Goal: Transaction & Acquisition: Purchase product/service

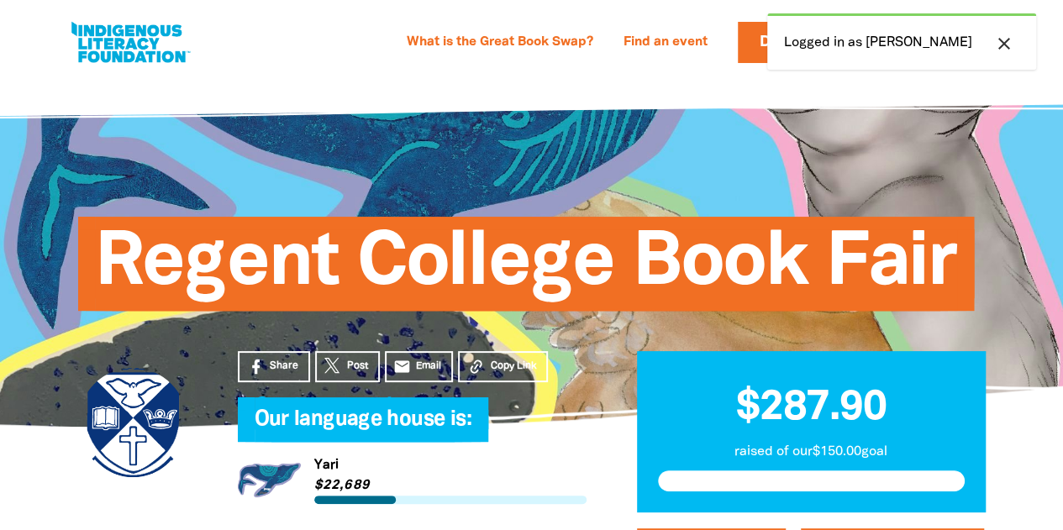
click at [387, 39] on div "What is the Great Book Swap? Find an event Log In Sign Up Donate [PERSON_NAME] …" at bounding box center [594, 42] width 803 height 41
click at [1003, 40] on icon "close" at bounding box center [1004, 44] width 20 height 20
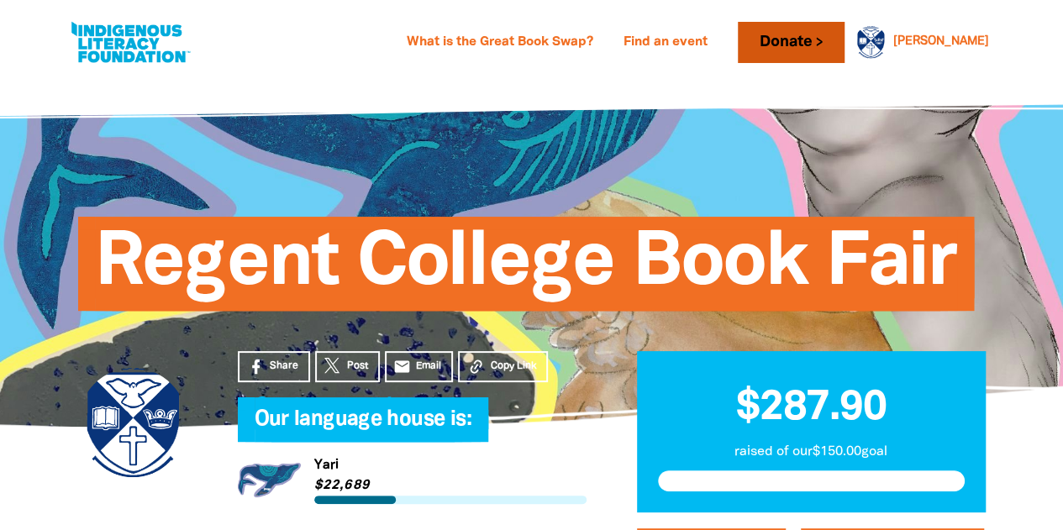
click at [844, 44] on link "Donate" at bounding box center [791, 42] width 106 height 41
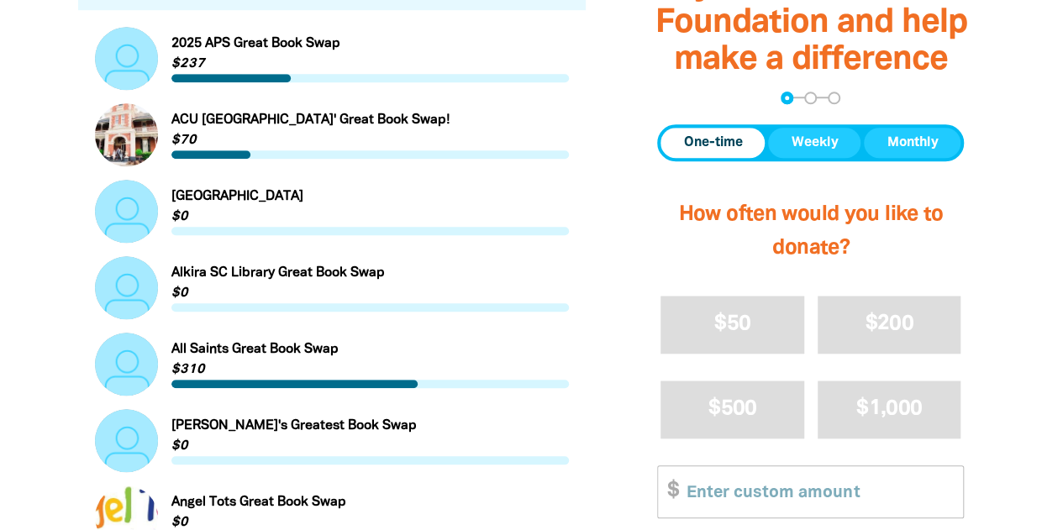
scroll to position [667, 0]
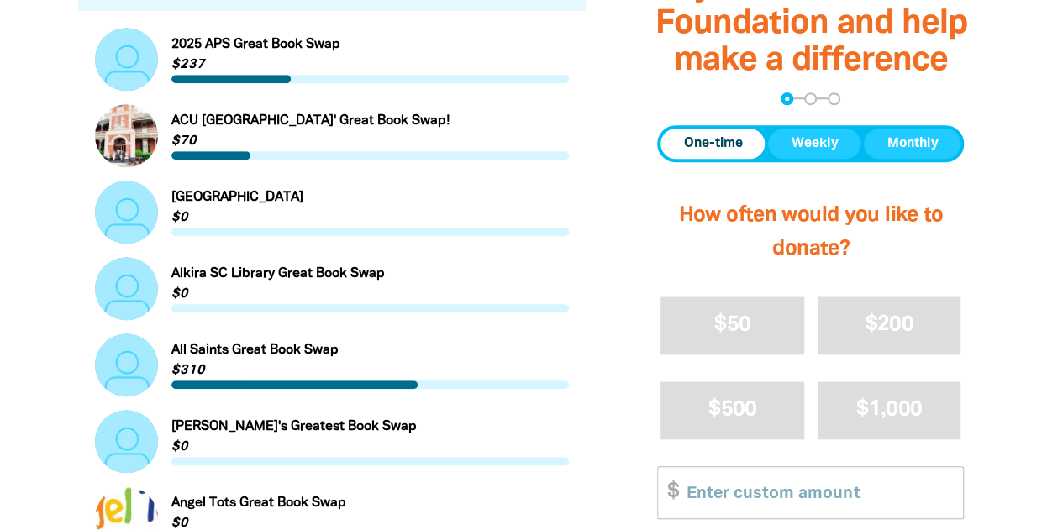
click at [726, 155] on span "Donation frequency" at bounding box center [713, 144] width 104 height 30
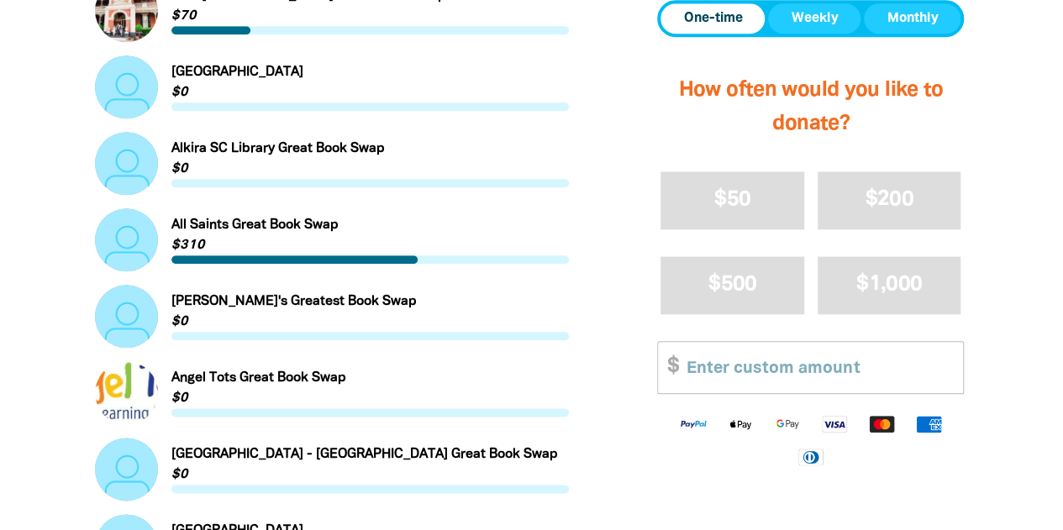
scroll to position [807, 0]
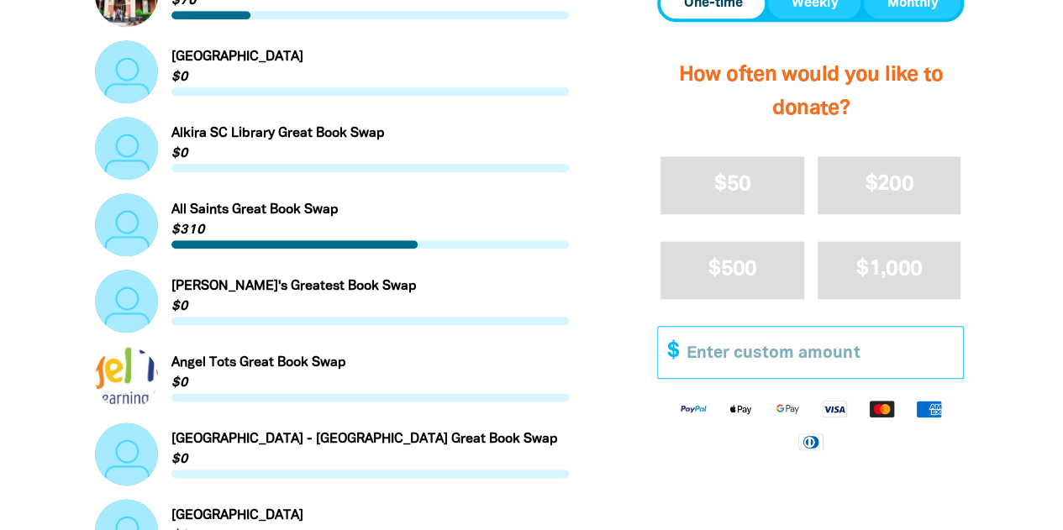
click at [898, 355] on input "Other Amount" at bounding box center [819, 352] width 288 height 51
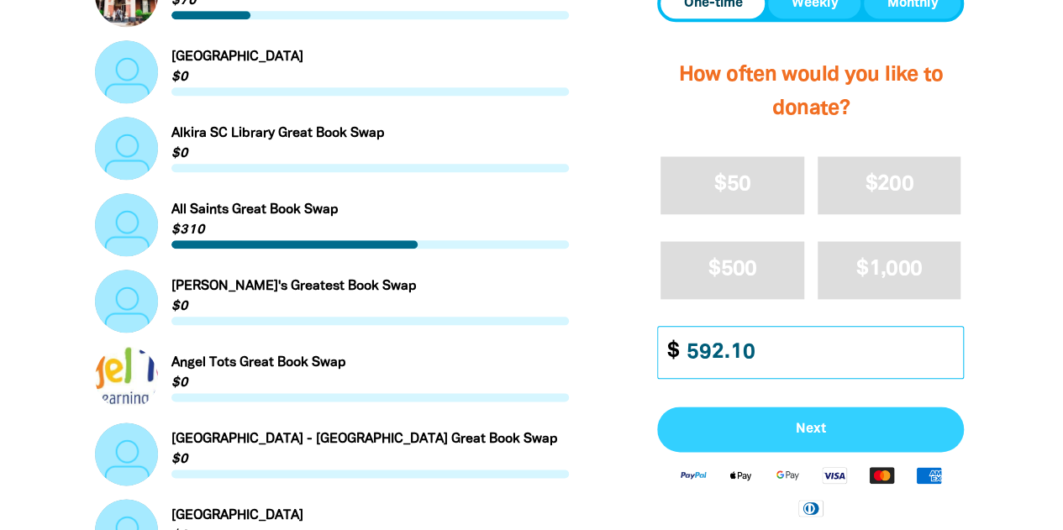
type input "592.10"
click at [809, 435] on span "Next" at bounding box center [811, 430] width 270 height 13
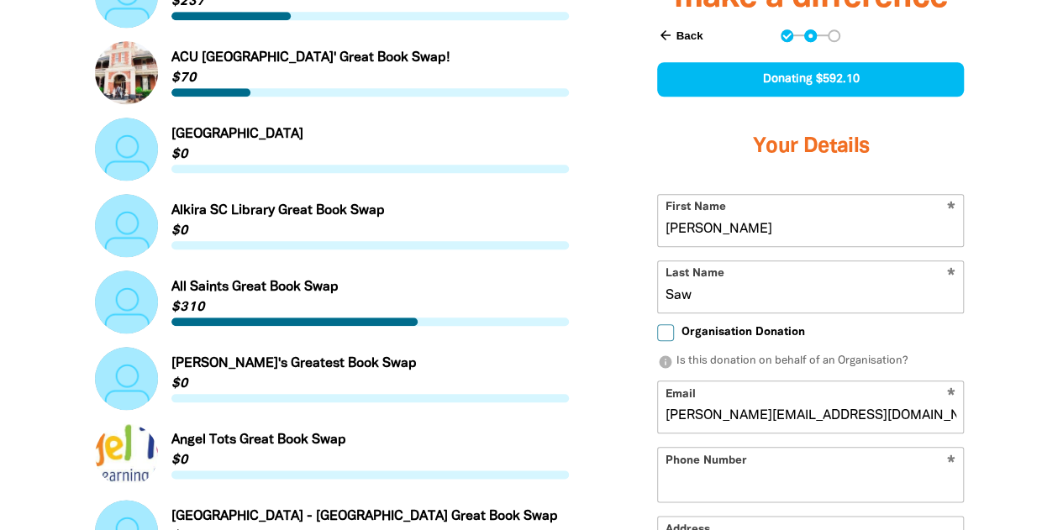
scroll to position [722, 0]
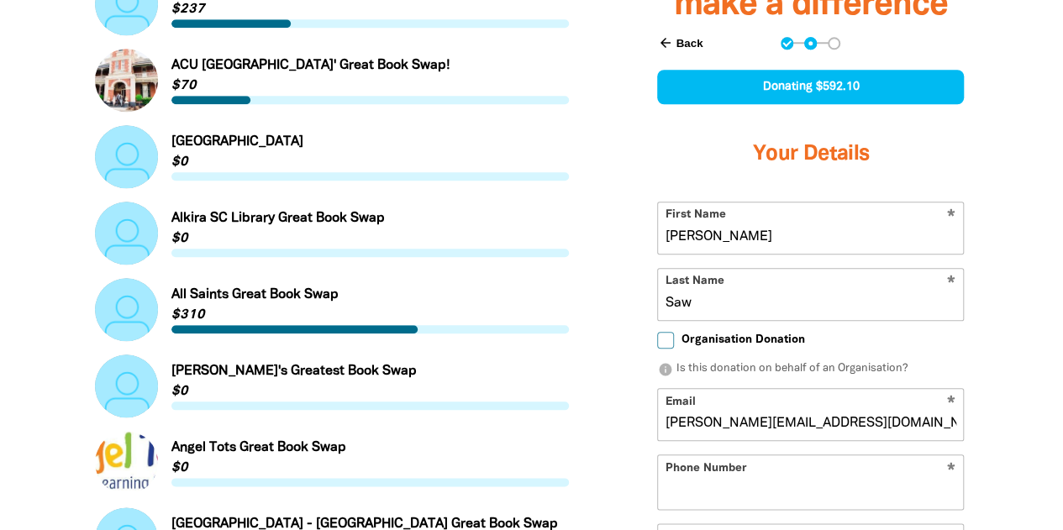
select select "AU"
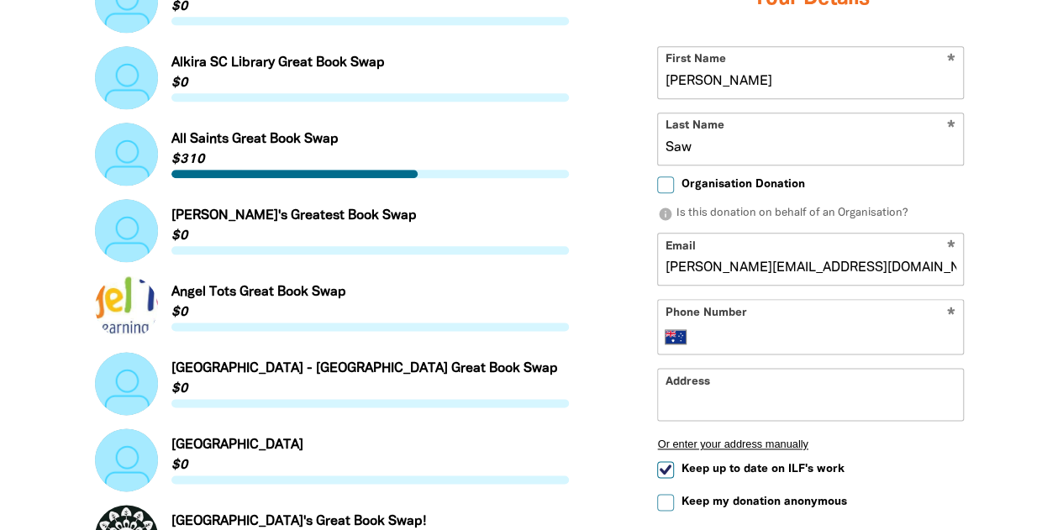
scroll to position [878, 0]
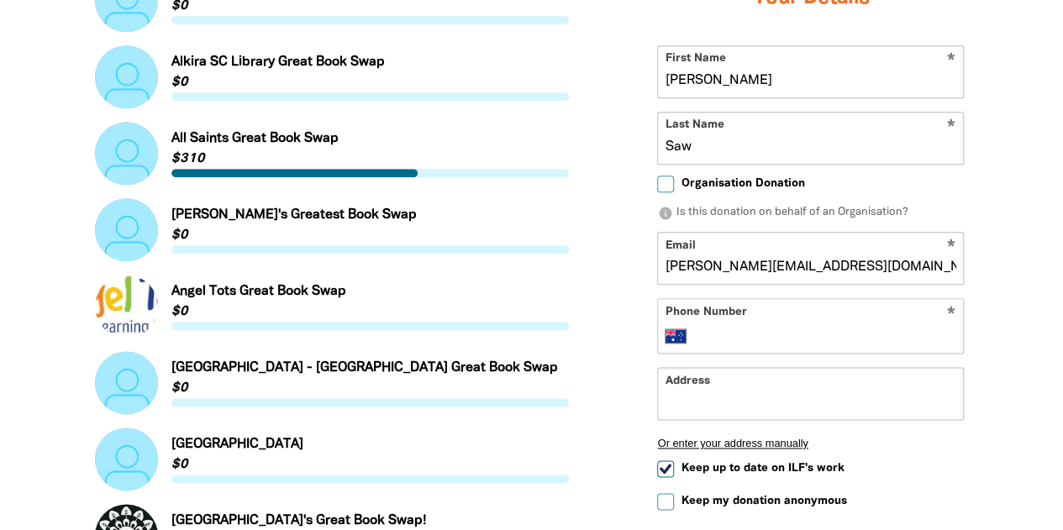
click at [861, 328] on input "Phone Number" at bounding box center [827, 336] width 257 height 20
type input "[PHONE_NUMBER]"
click at [872, 402] on input "Address" at bounding box center [810, 394] width 305 height 51
click at [672, 188] on input "Organisation Donation" at bounding box center [665, 184] width 17 height 17
checkbox input "true"
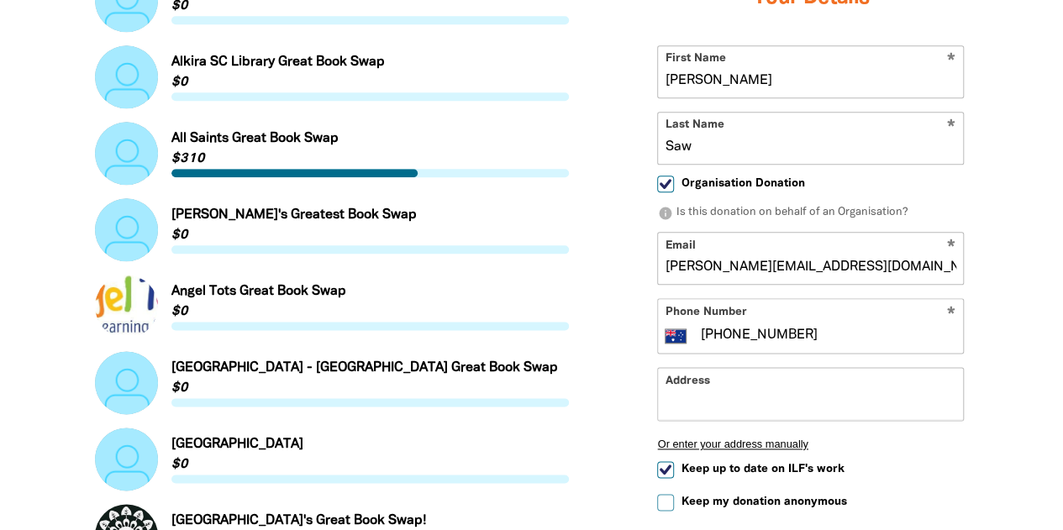
select select "AU"
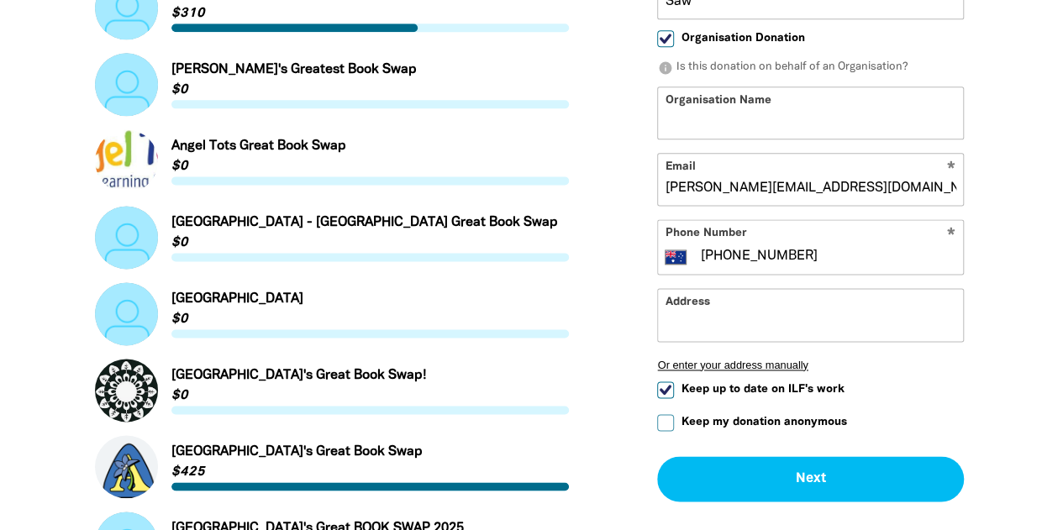
scroll to position [1025, 0]
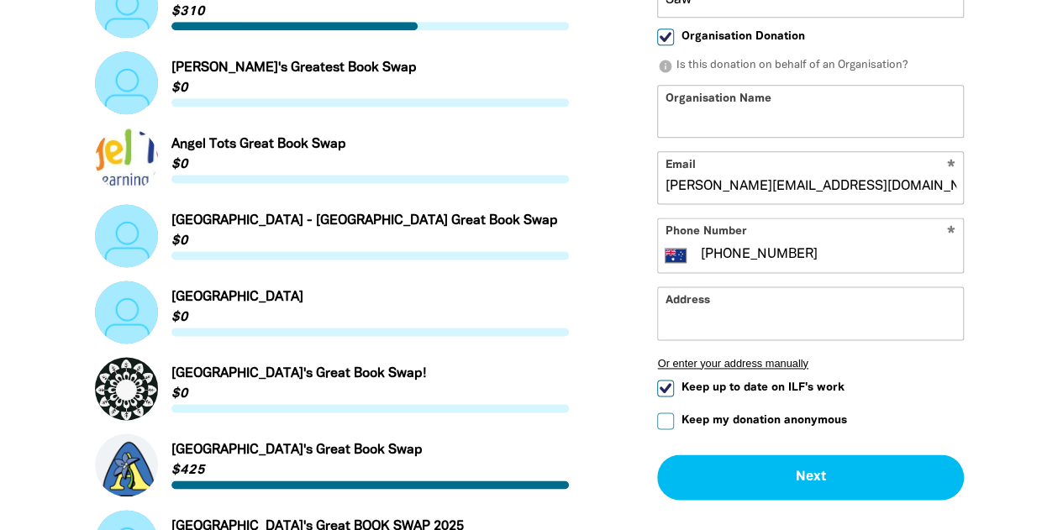
click at [900, 321] on input "Address" at bounding box center [810, 313] width 305 height 51
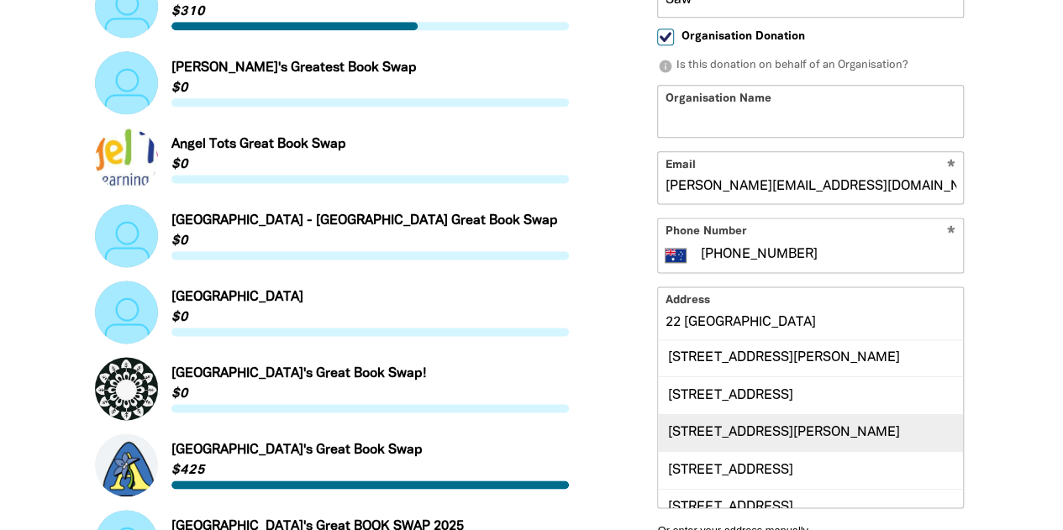
click at [804, 439] on div "[STREET_ADDRESS][PERSON_NAME]" at bounding box center [810, 432] width 305 height 37
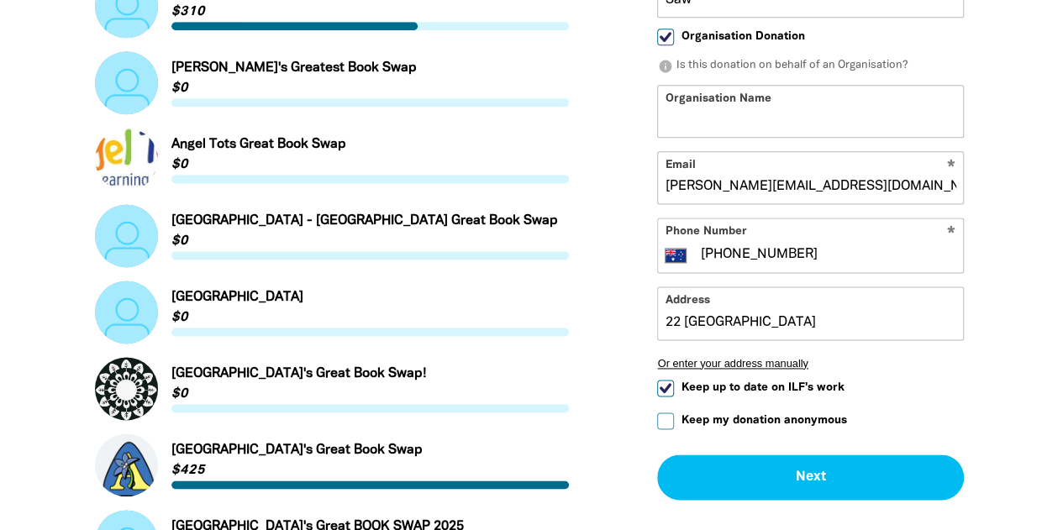
type input "[STREET_ADDRESS][PERSON_NAME]"
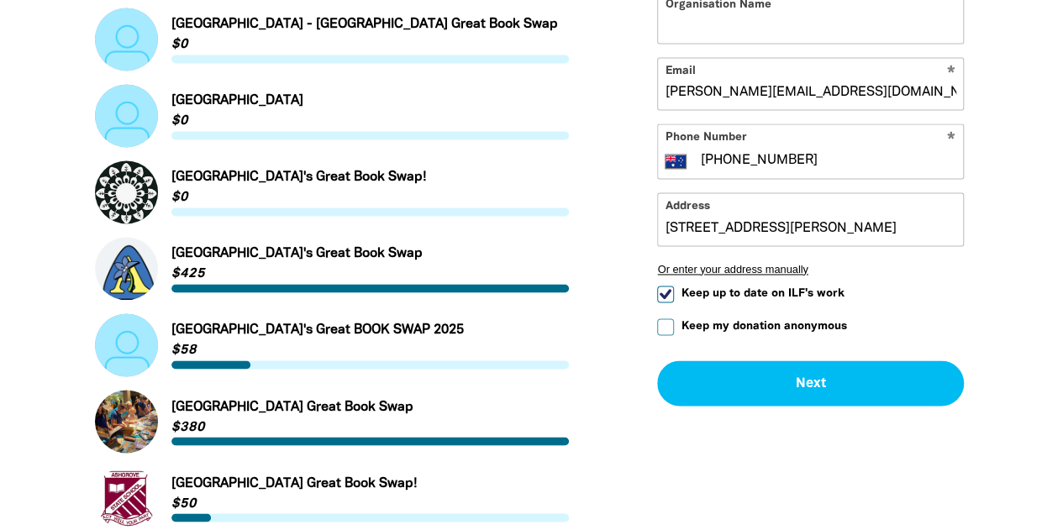
scroll to position [1219, 0]
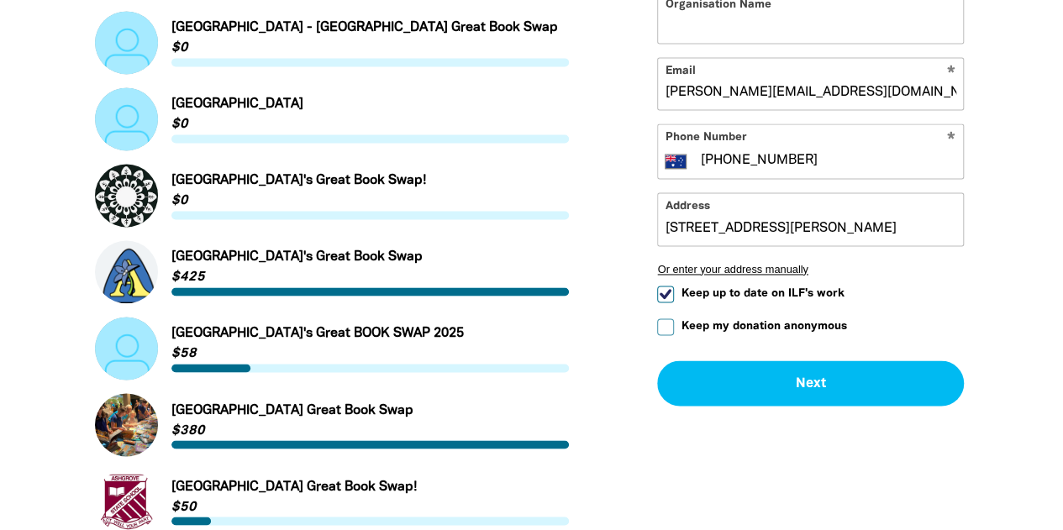
click at [672, 299] on input "Keep up to date on ILF's work" at bounding box center [665, 294] width 17 height 17
checkbox input "false"
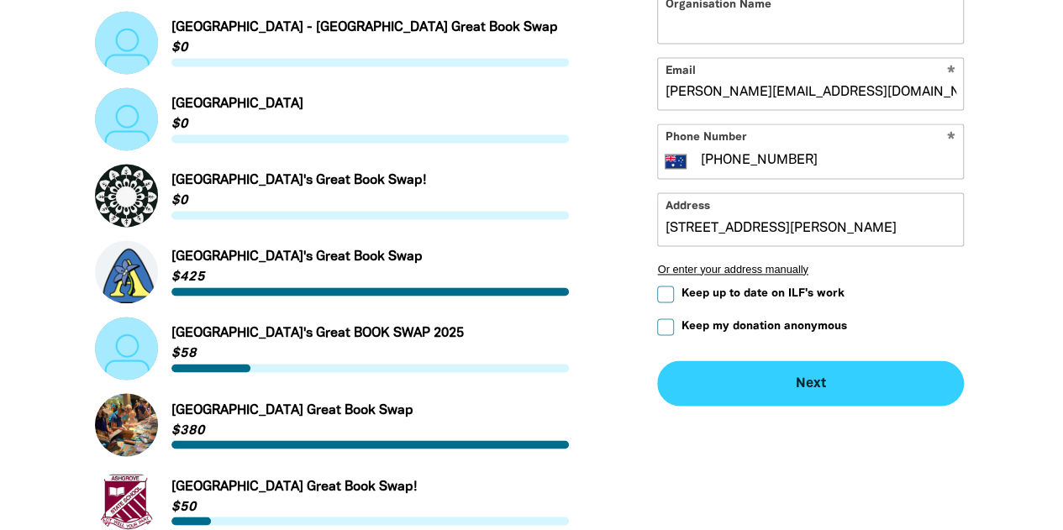
click at [823, 387] on button "Next chevron_right" at bounding box center [810, 383] width 307 height 45
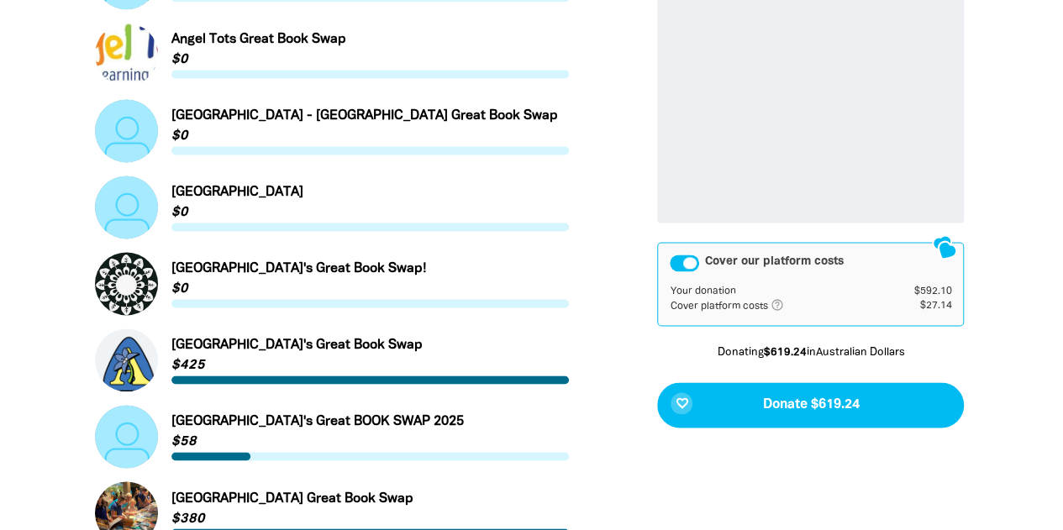
scroll to position [1130, 0]
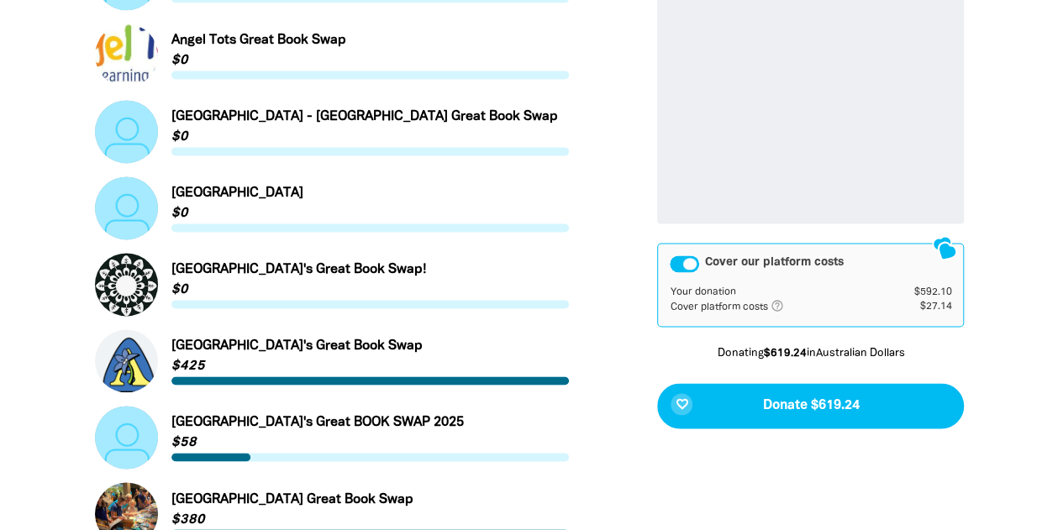
click at [685, 261] on div "Cover our platform costs" at bounding box center [684, 264] width 29 height 17
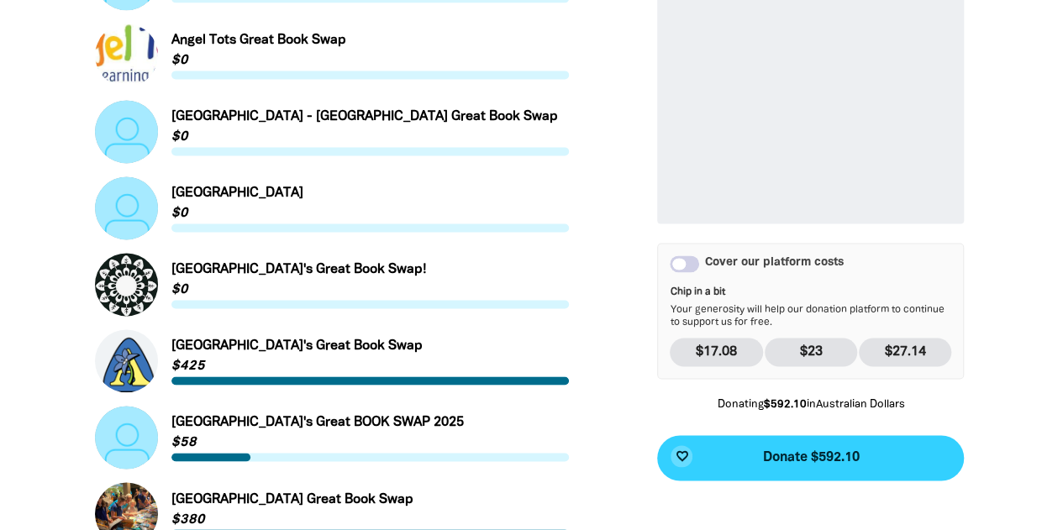
click at [793, 457] on span "Donate $592.10" at bounding box center [810, 457] width 97 height 13
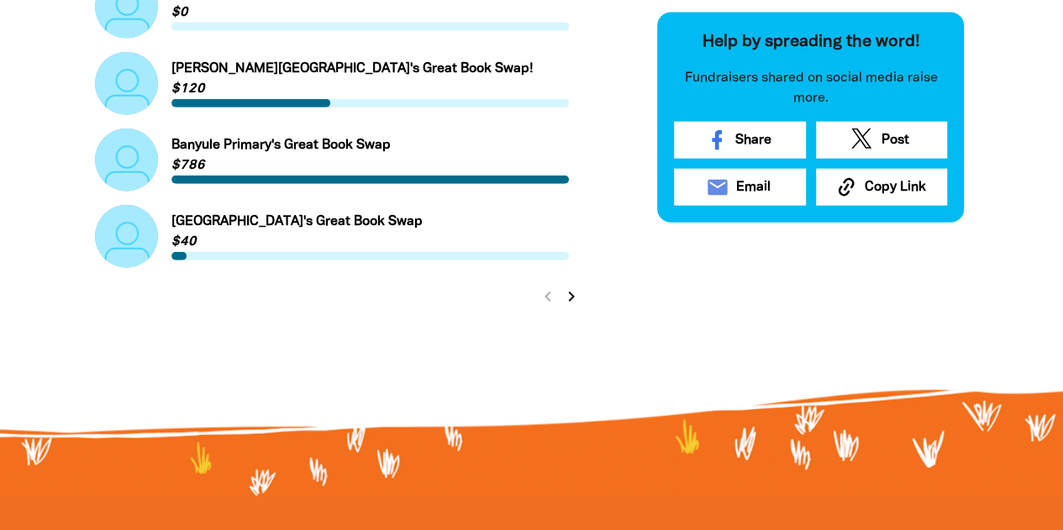
scroll to position [1943, 0]
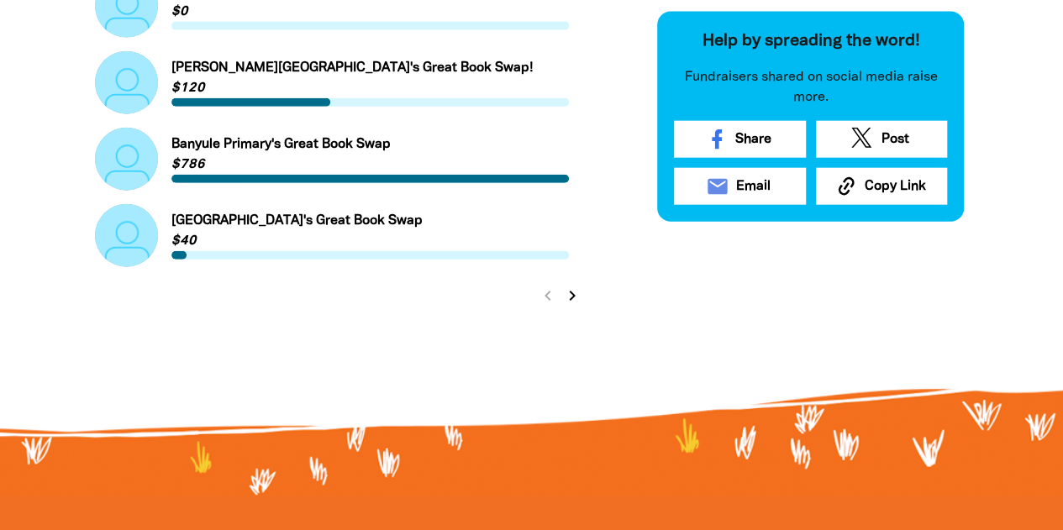
click at [574, 299] on icon "chevron_right" at bounding box center [572, 296] width 20 height 20
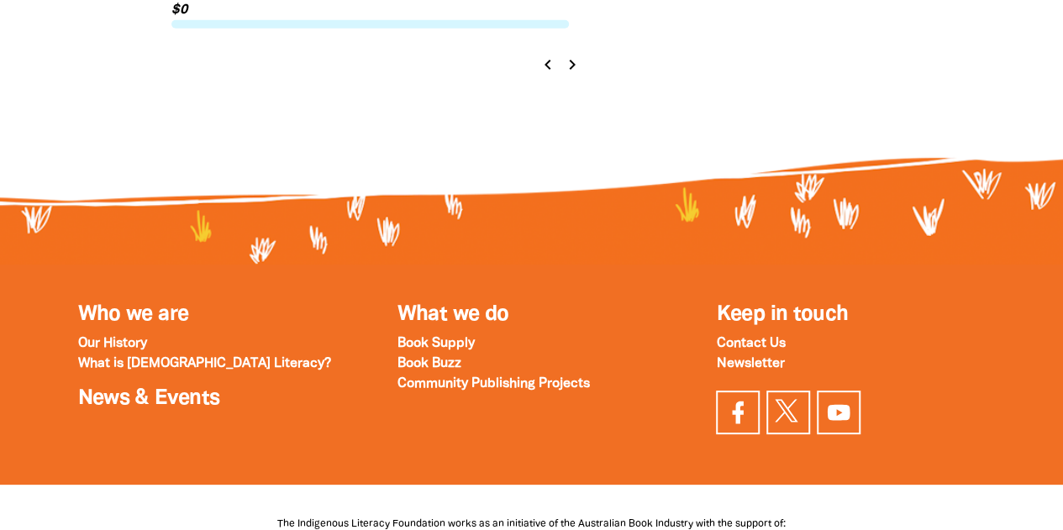
scroll to position [2185, 0]
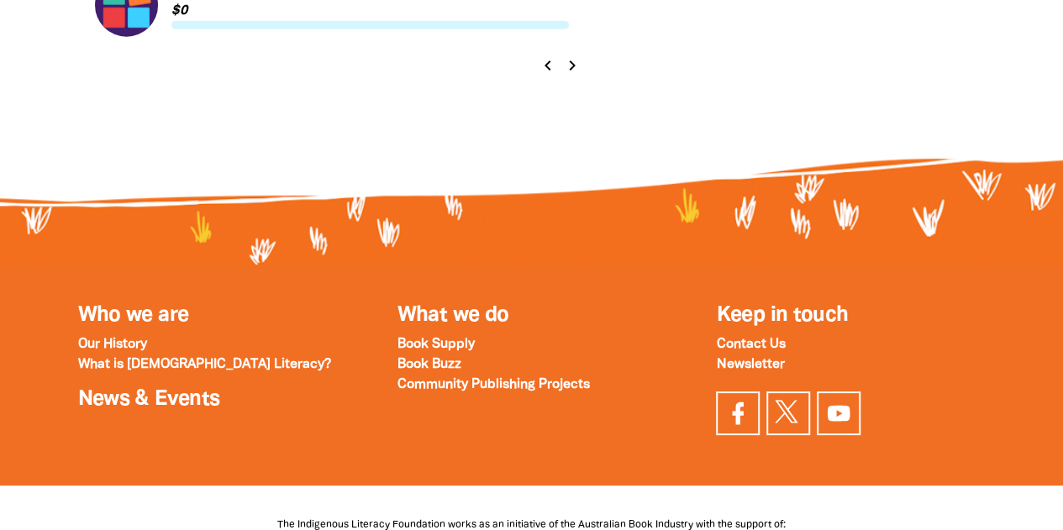
click at [573, 76] on icon "chevron_right" at bounding box center [572, 65] width 20 height 20
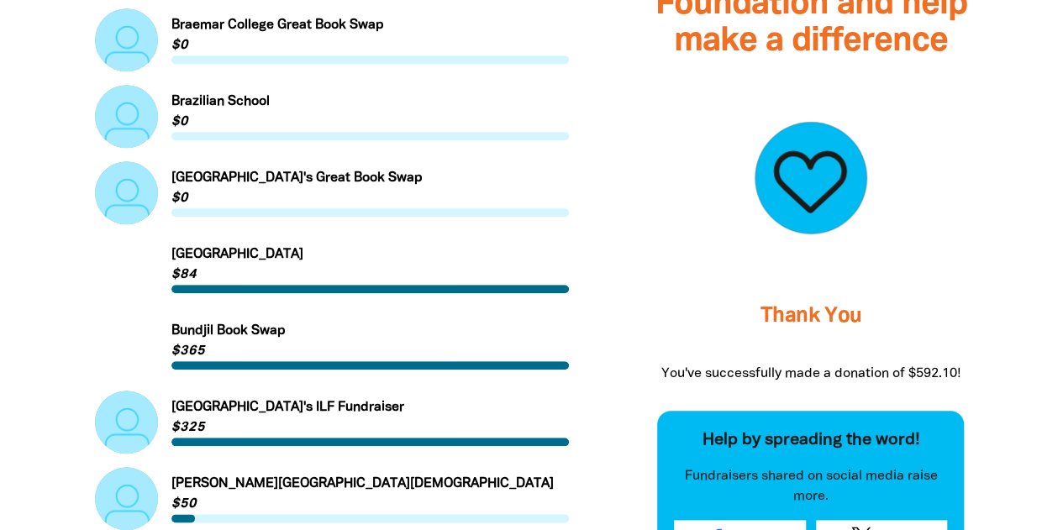
scroll to position [682, 0]
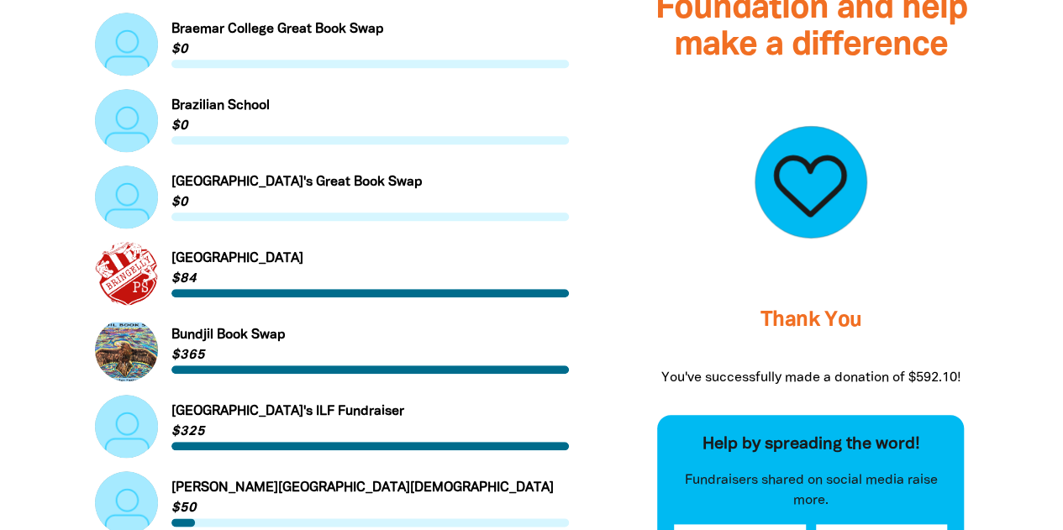
click at [949, 171] on div at bounding box center [810, 182] width 307 height 210
click at [696, 328] on h3 "Thank You" at bounding box center [810, 320] width 307 height 67
